Goal: Find specific page/section: Find specific page/section

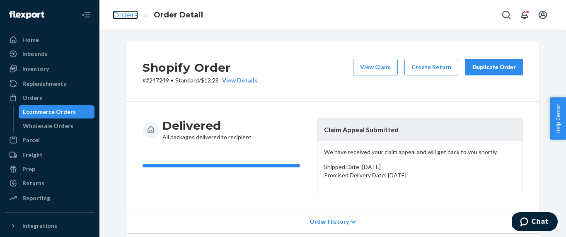
click at [117, 13] on link "Orders" at bounding box center [125, 14] width 25 height 9
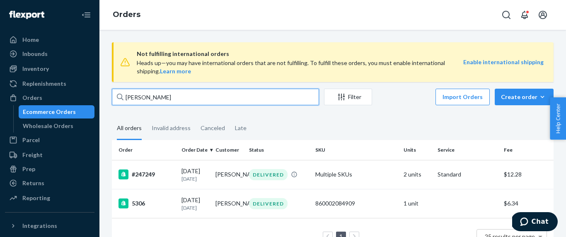
click at [158, 99] on input "[PERSON_NAME]" at bounding box center [215, 97] width 207 height 17
paste input "[PERSON_NAME]"
type input "[PERSON_NAME]"
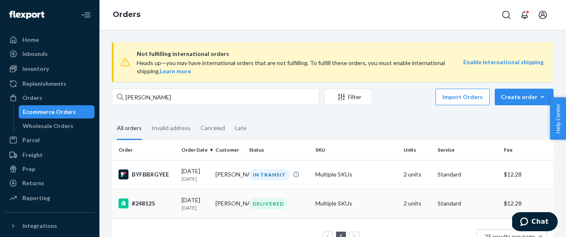
click at [185, 211] on p "[DATE]" at bounding box center [195, 207] width 27 height 7
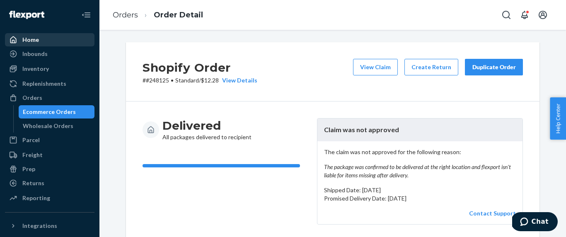
click at [48, 41] on div "Home" at bounding box center [50, 40] width 88 height 12
